Goal: Register for event/course

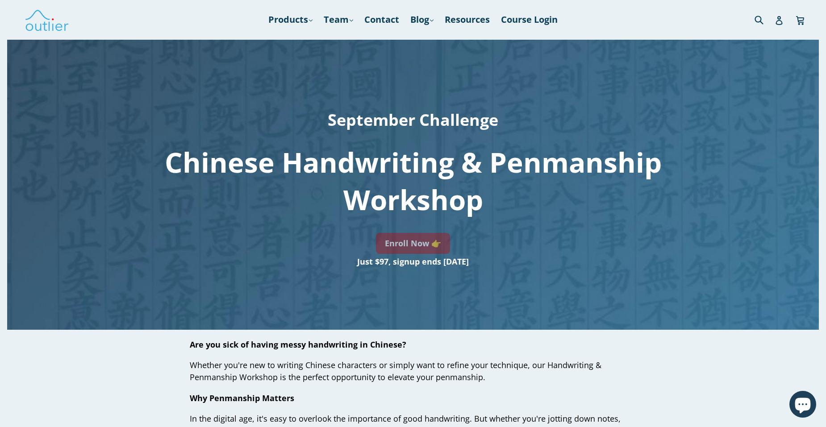
click at [410, 241] on link "Enroll Now 👉" at bounding box center [413, 243] width 74 height 21
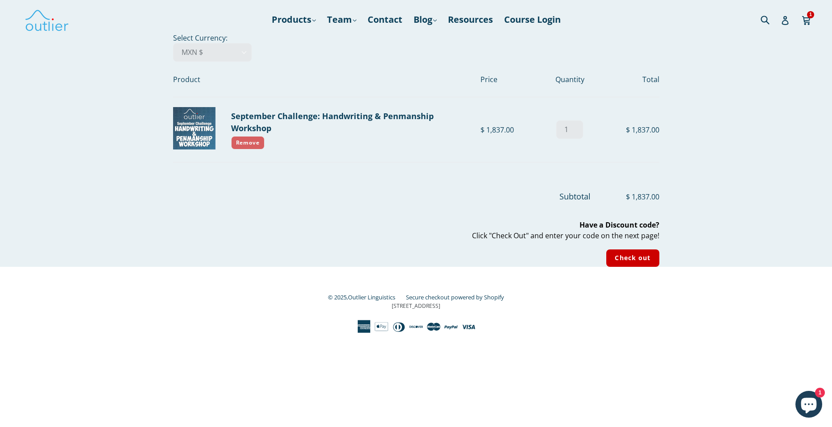
click at [257, 142] on link "Remove" at bounding box center [248, 142] width 34 height 13
